Goal: Find specific page/section

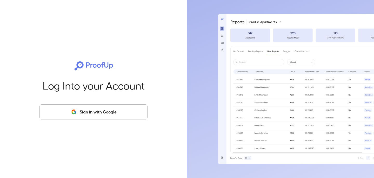
click at [83, 111] on button "Sign in with Google" at bounding box center [94, 111] width 108 height 15
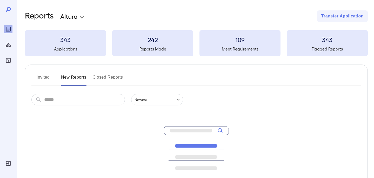
click at [41, 75] on button "Invited" at bounding box center [42, 79] width 23 height 12
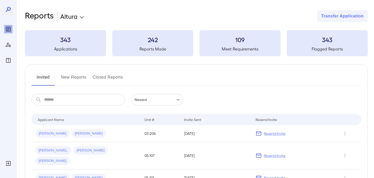
click at [69, 81] on button "New Reports" at bounding box center [73, 79] width 25 height 12
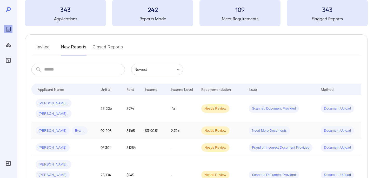
scroll to position [47, 0]
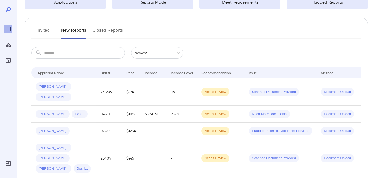
click at [42, 29] on button "Invited" at bounding box center [42, 32] width 23 height 12
